Goal: Find contact information: Find contact information

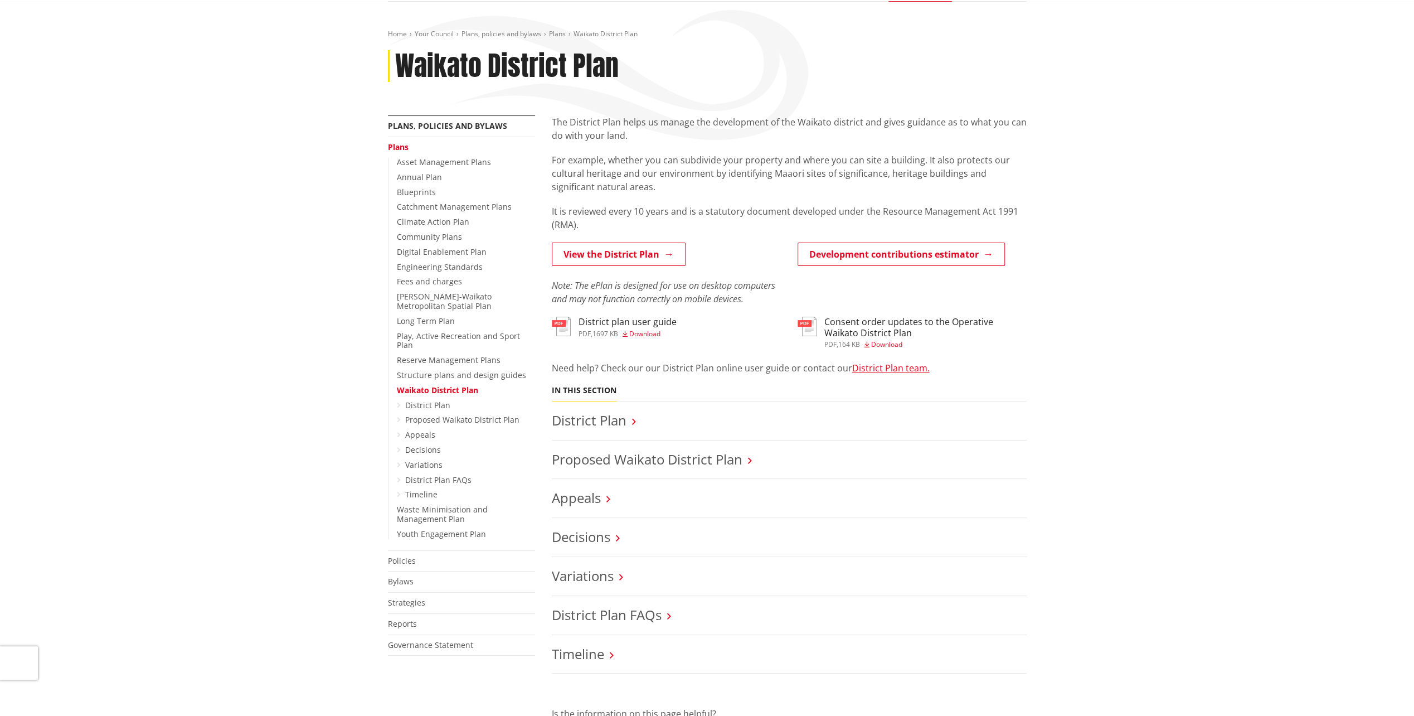
scroll to position [111, 0]
click at [643, 253] on link "View the District Plan" at bounding box center [619, 252] width 134 height 23
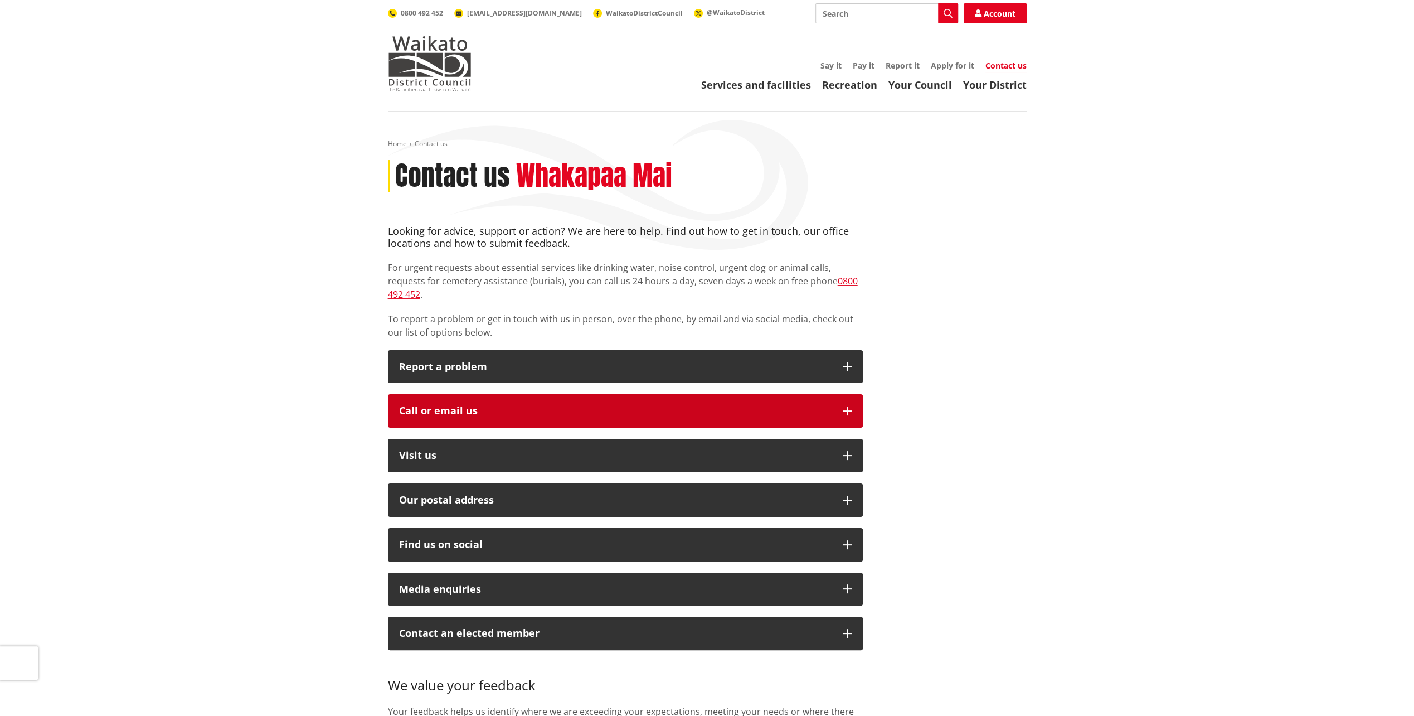
click at [845, 406] on icon "button" at bounding box center [847, 410] width 9 height 9
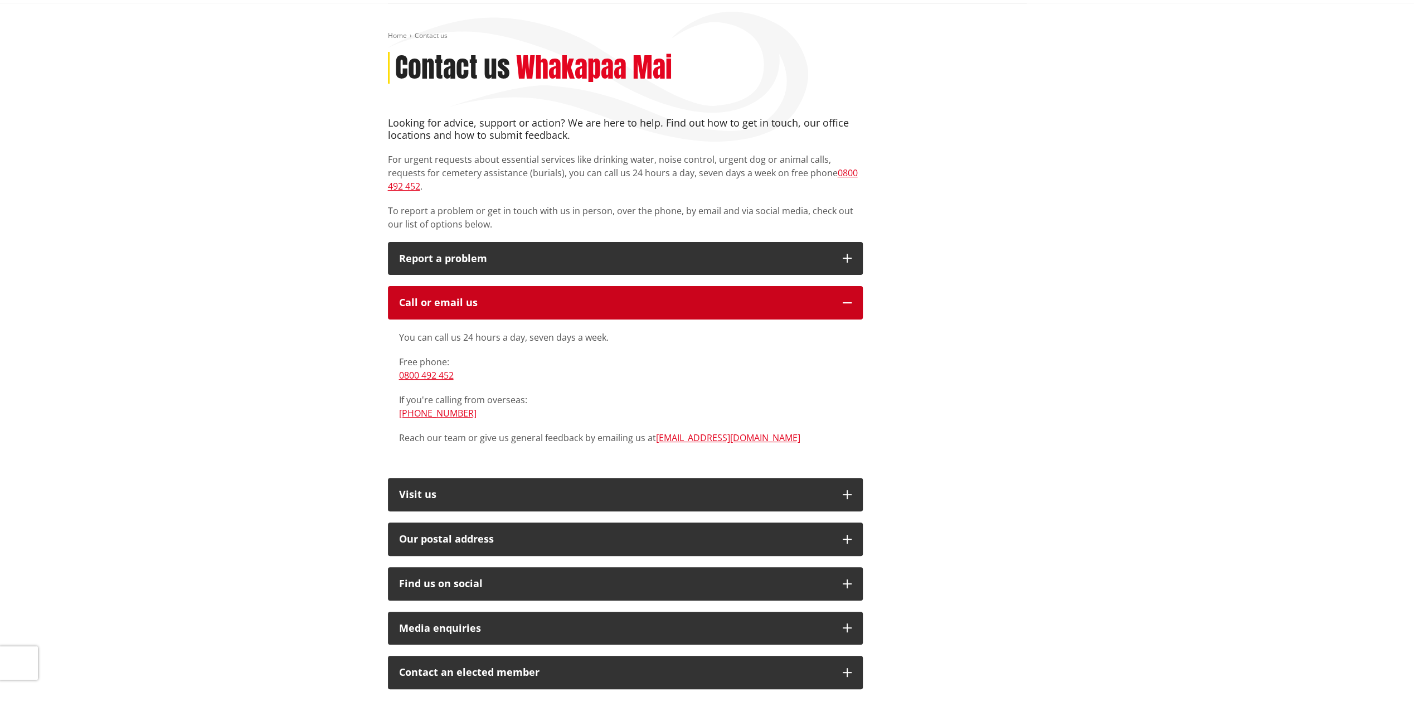
scroll to position [167, 0]
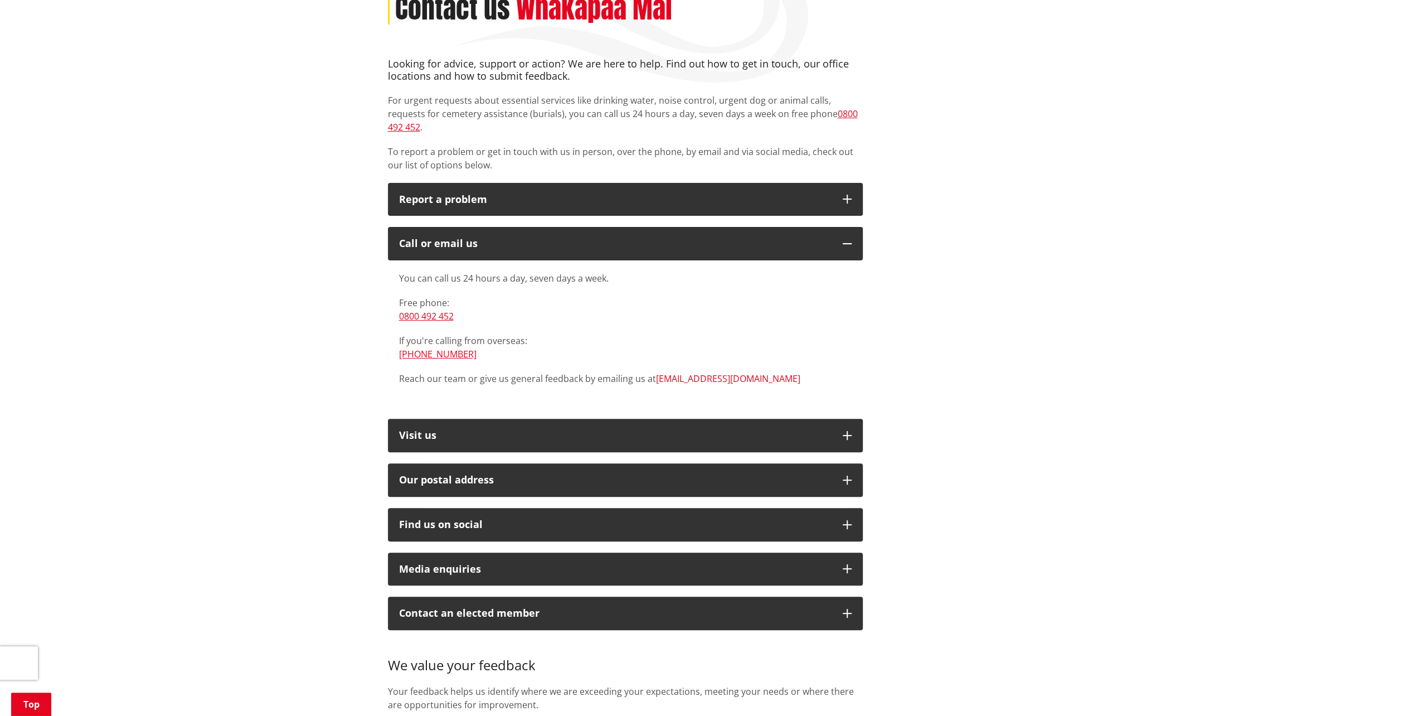
click at [696, 372] on link "[EMAIL_ADDRESS][DOMAIN_NAME]" at bounding box center [728, 378] width 144 height 12
click at [1018, 337] on div "Looking for advice, support or action? We are here to help. Find out how to get…" at bounding box center [708, 408] width 656 height 700
drag, startPoint x: 737, startPoint y: 366, endPoint x: 652, endPoint y: 372, distance: 85.5
click at [652, 372] on div "You can call us 24 hours a day, seven days a week. Free phone: 0800 492 452 If …" at bounding box center [625, 333] width 475 height 147
drag, startPoint x: 652, startPoint y: 372, endPoint x: 756, endPoint y: 363, distance: 104.1
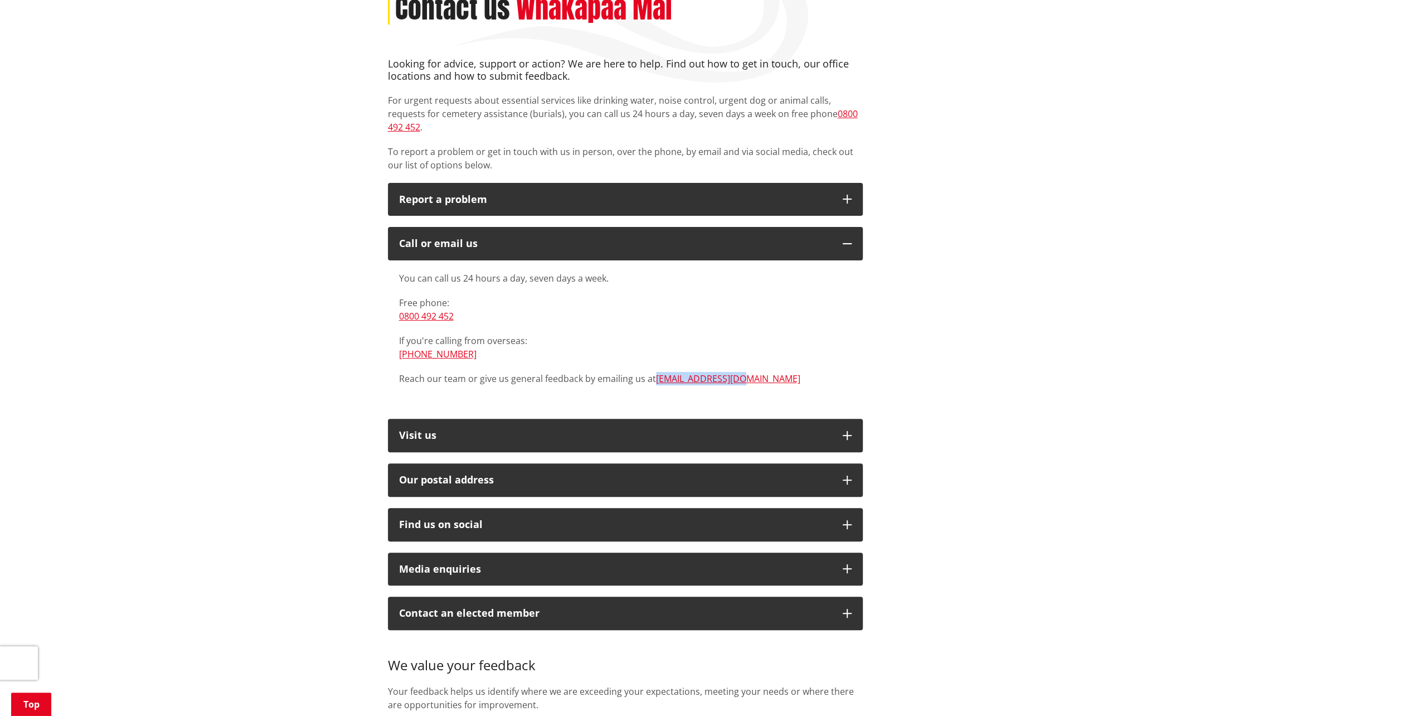
click at [756, 372] on p "Reach our team or give us general feedback by emailing us at info@waidc.govt.nz" at bounding box center [625, 378] width 453 height 13
drag, startPoint x: 849, startPoint y: 362, endPoint x: 842, endPoint y: 358, distance: 8.2
click at [848, 372] on p "Reach our team or give us general feedback by emailing us at info@waidc.govt.nz" at bounding box center [625, 378] width 453 height 13
click at [692, 301] on p "Free phone: 0800 492 452" at bounding box center [625, 309] width 453 height 27
drag, startPoint x: 735, startPoint y: 366, endPoint x: 656, endPoint y: 367, distance: 79.7
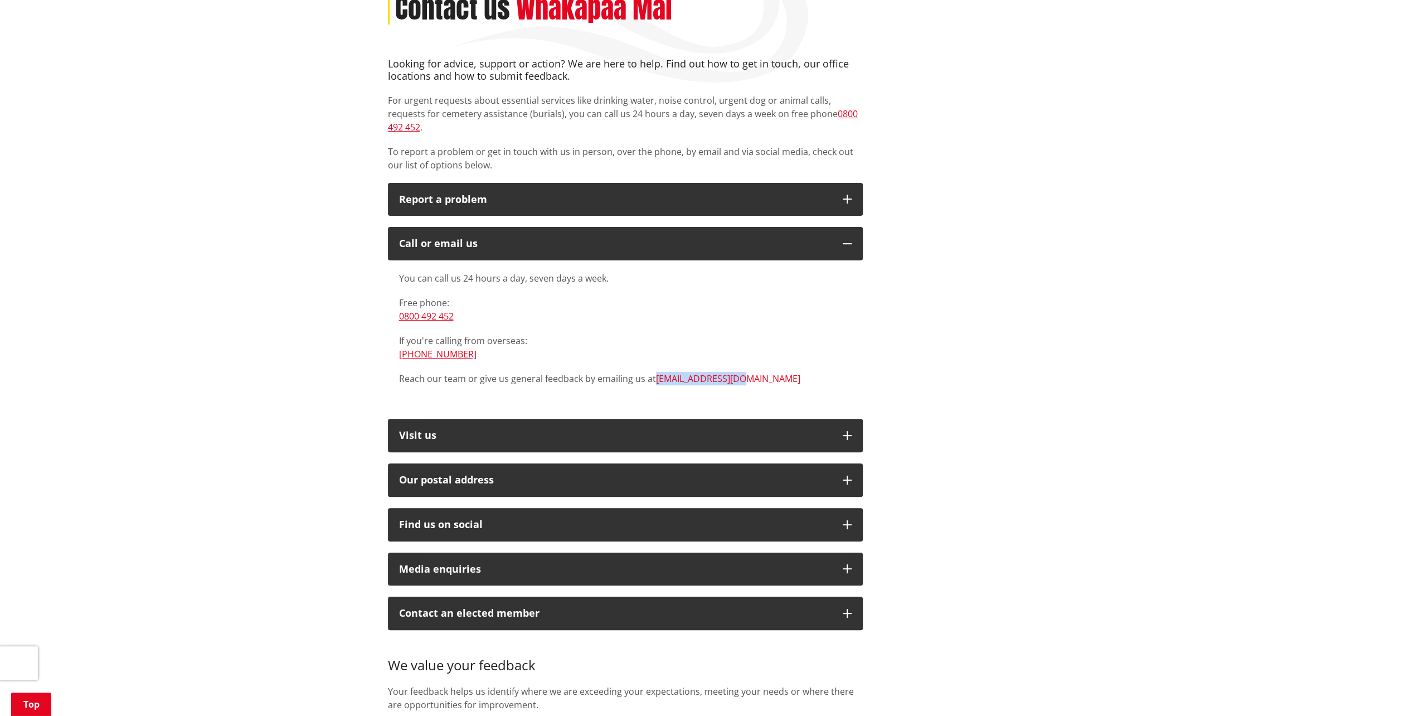
click at [656, 372] on p "Reach our team or give us general feedback by emailing us at info@waidc.govt.nz" at bounding box center [625, 378] width 453 height 13
drag, startPoint x: 656, startPoint y: 367, endPoint x: 695, endPoint y: 365, distance: 39.1
copy link "[EMAIL_ADDRESS][DOMAIN_NAME]"
